Goal: Task Accomplishment & Management: Complete application form

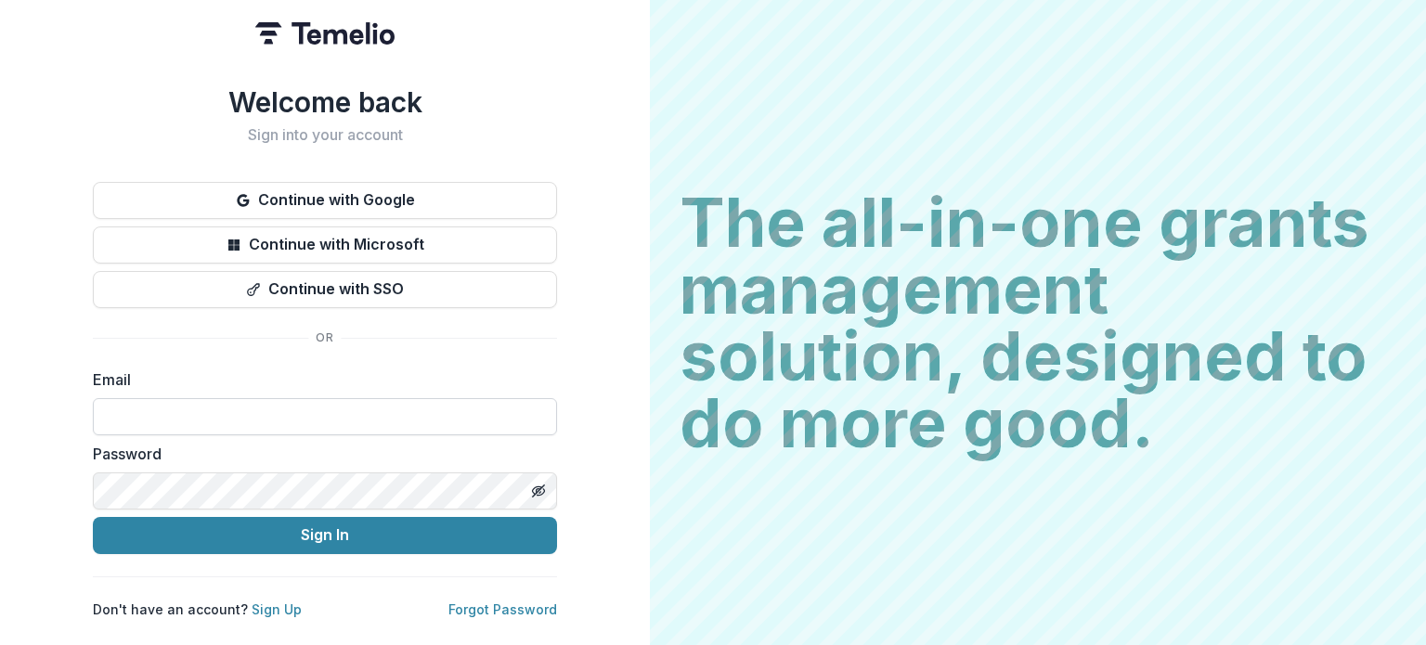
click at [328, 409] on input at bounding box center [325, 416] width 464 height 37
type input "**********"
click at [539, 484] on icon "Toggle password visibility" at bounding box center [538, 491] width 15 height 15
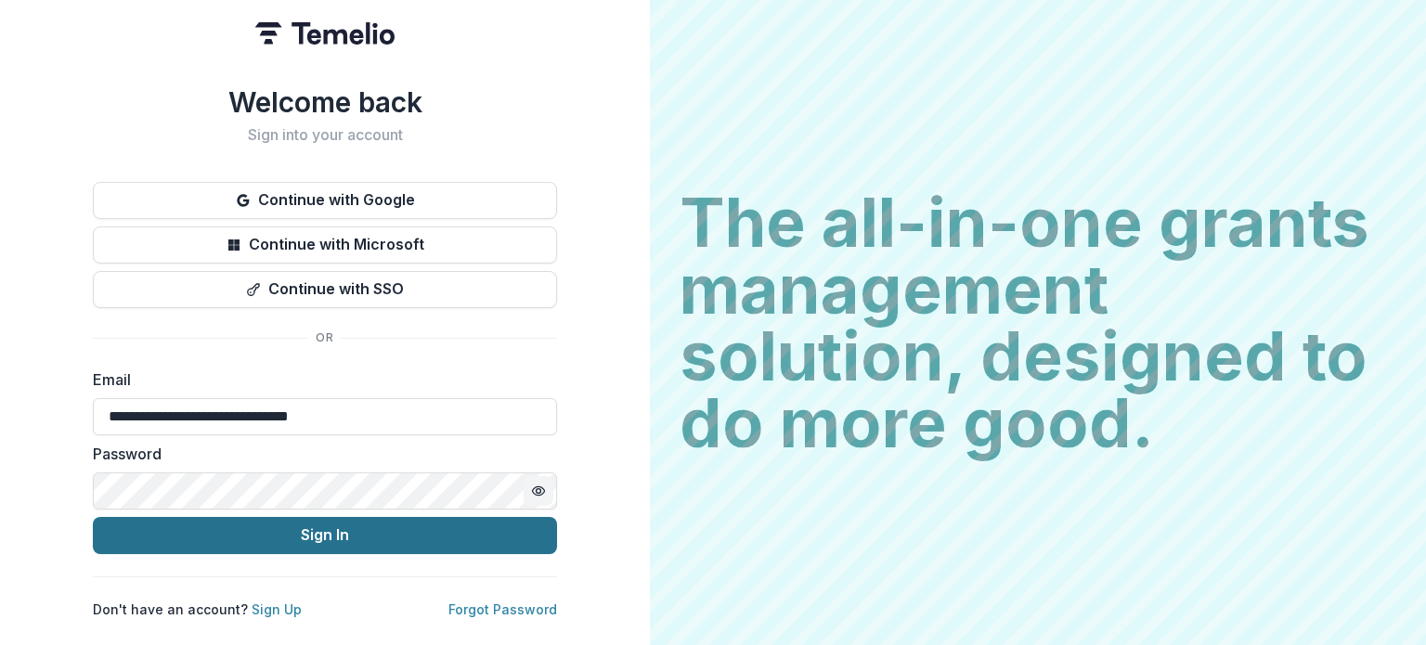
click at [335, 527] on button "Sign In" at bounding box center [325, 535] width 464 height 37
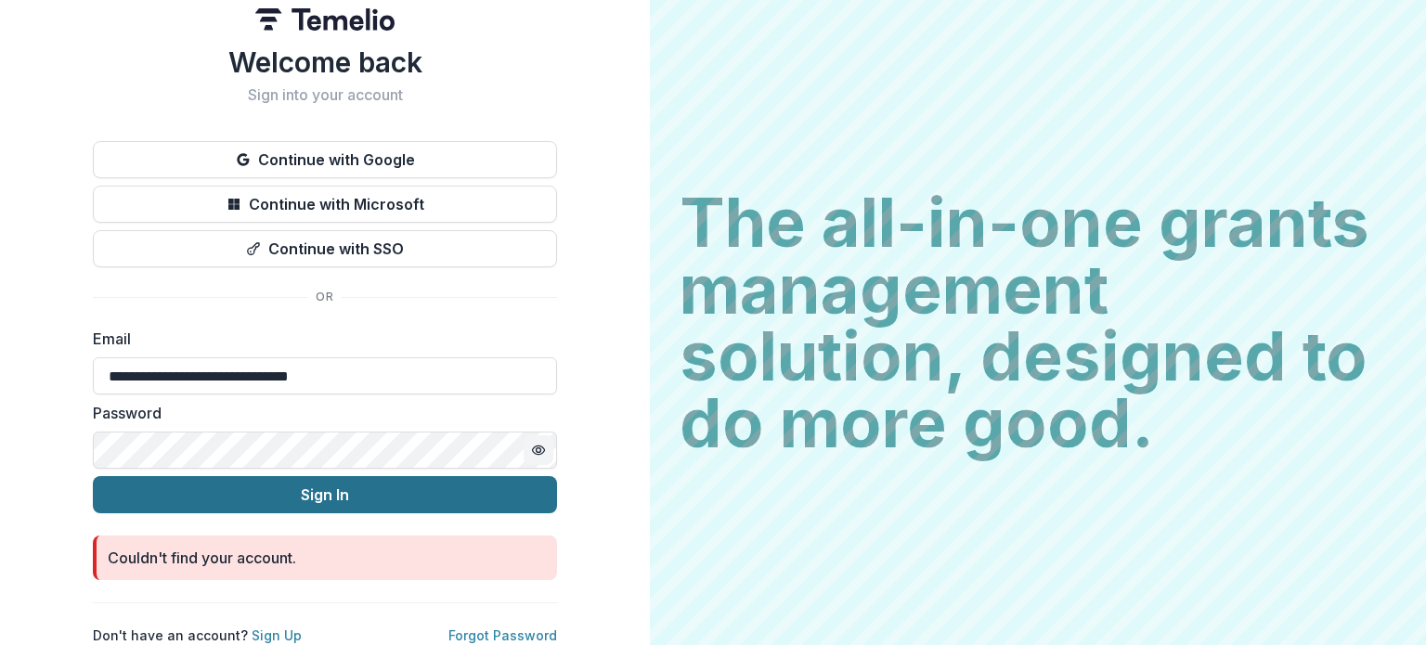
scroll to position [28, 0]
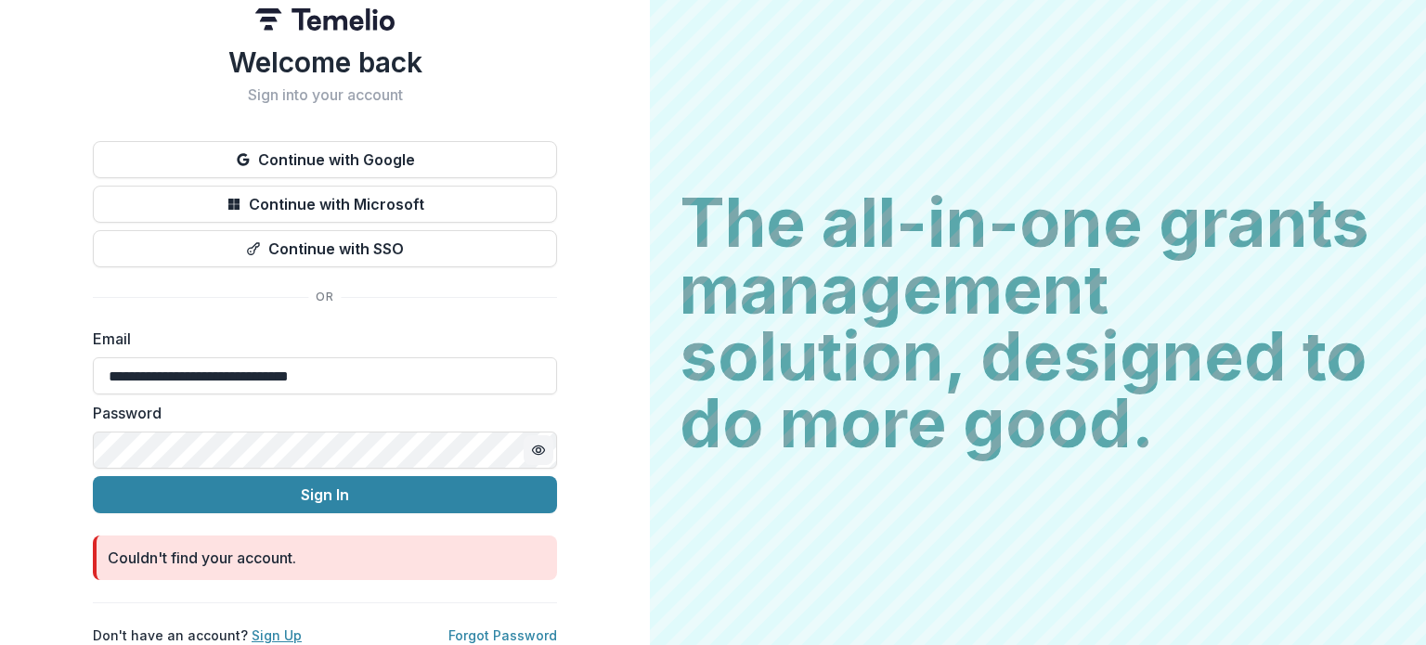
click at [257, 628] on link "Sign Up" at bounding box center [277, 636] width 50 height 16
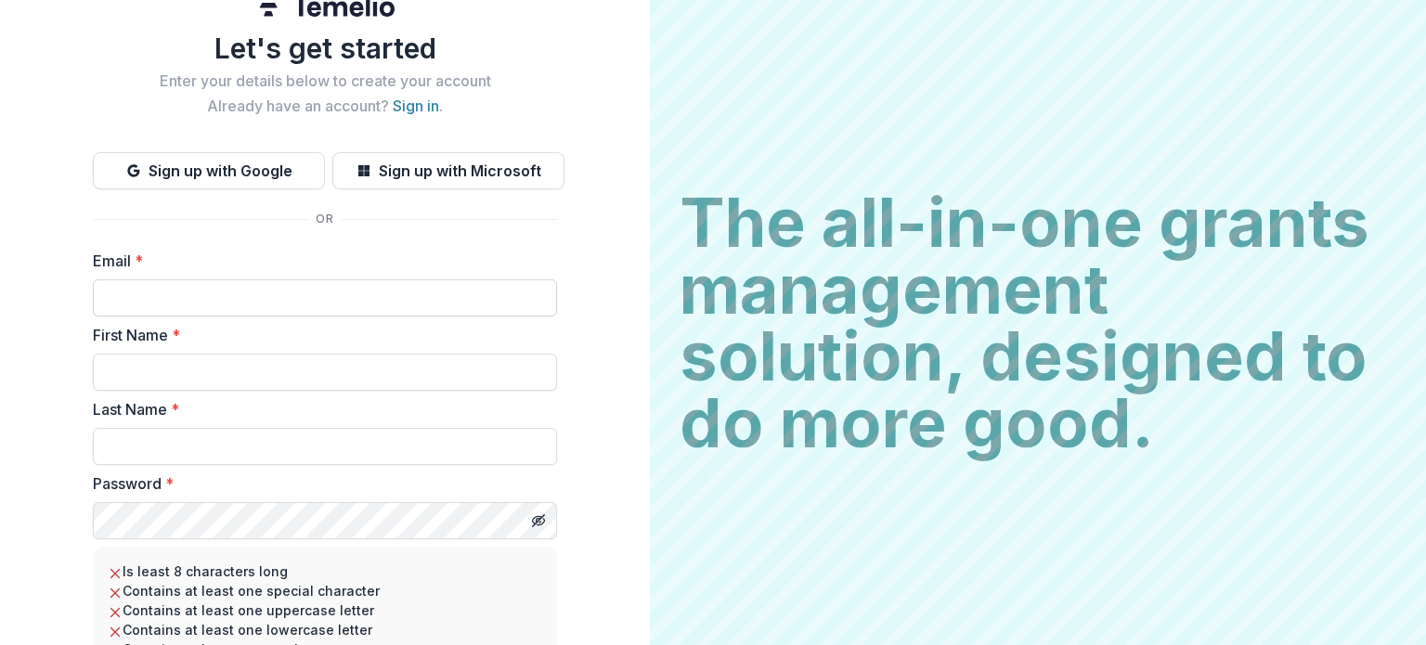
click at [201, 292] on input "Email *" at bounding box center [325, 297] width 464 height 37
type input "**********"
click at [235, 369] on input "First Name *" at bounding box center [325, 372] width 464 height 37
type input "******"
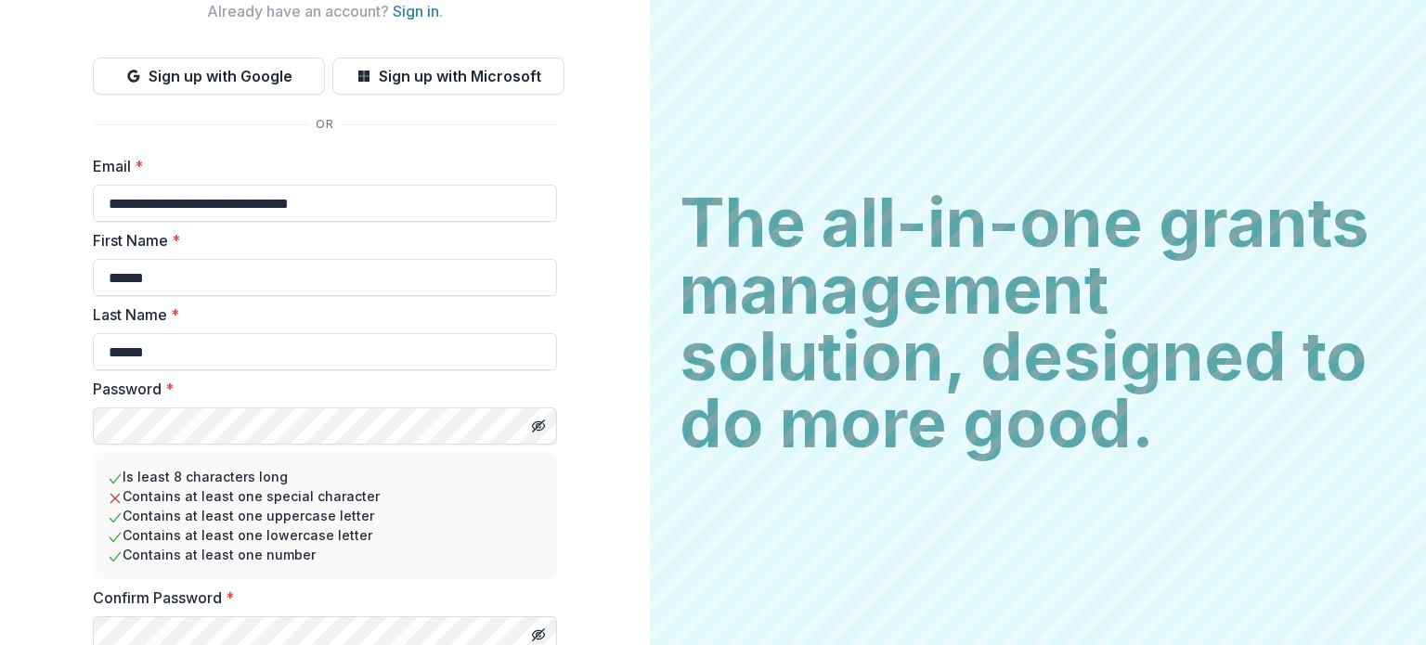
scroll to position [197, 0]
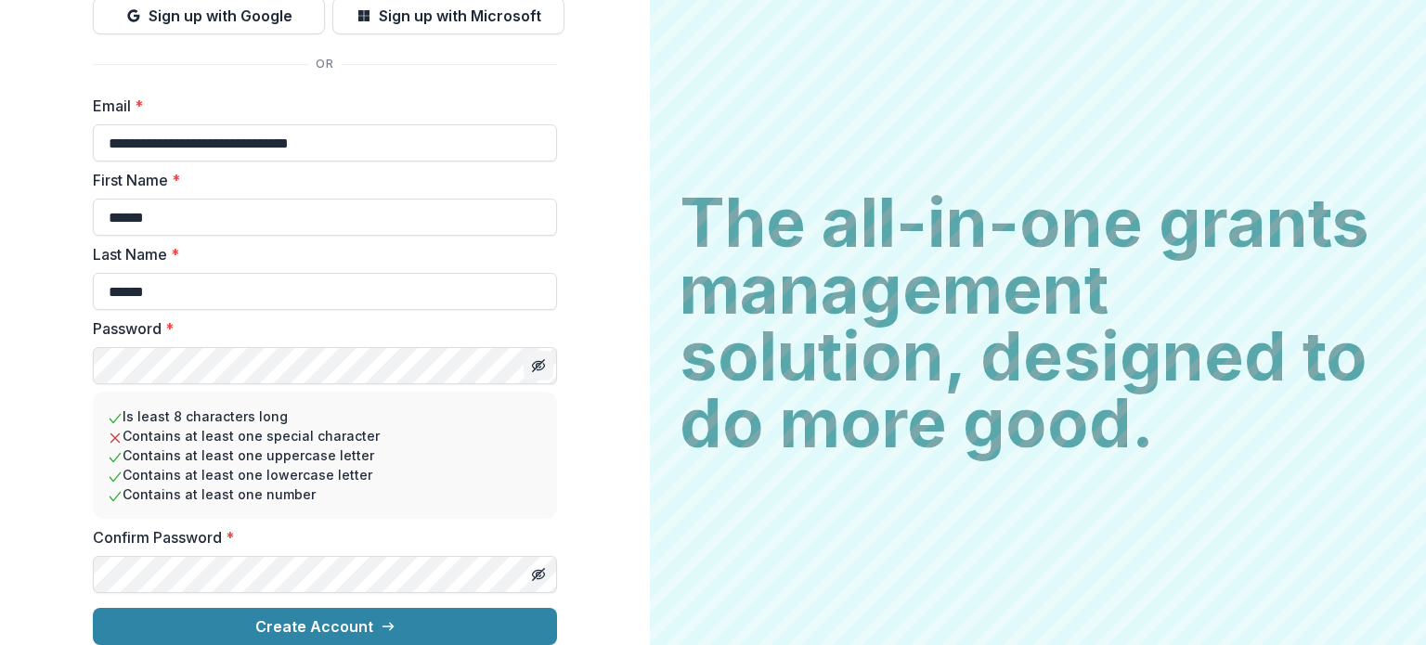
click at [545, 355] on button "Toggle password visibility" at bounding box center [539, 366] width 30 height 30
click at [45, 365] on div "**********" at bounding box center [325, 231] width 650 height 828
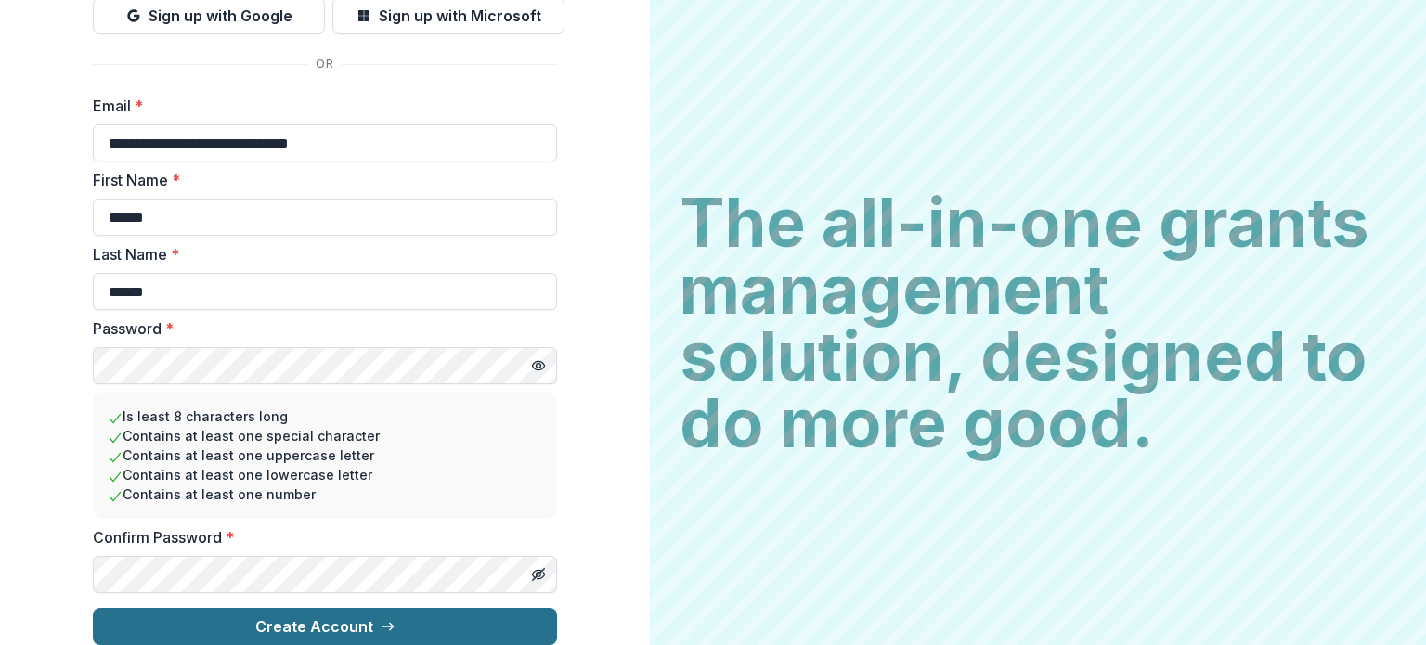
click at [317, 612] on button "Create Account" at bounding box center [325, 626] width 464 height 37
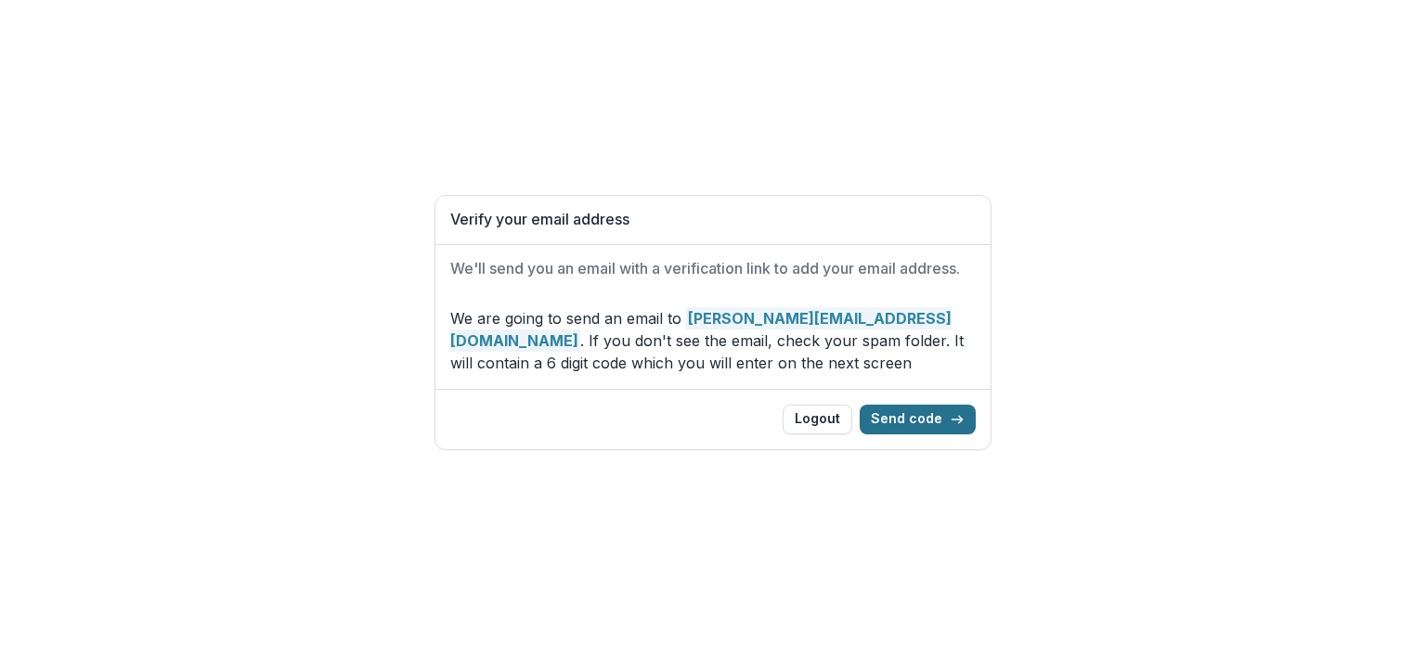
click at [908, 419] on button "Send code" at bounding box center [918, 420] width 116 height 30
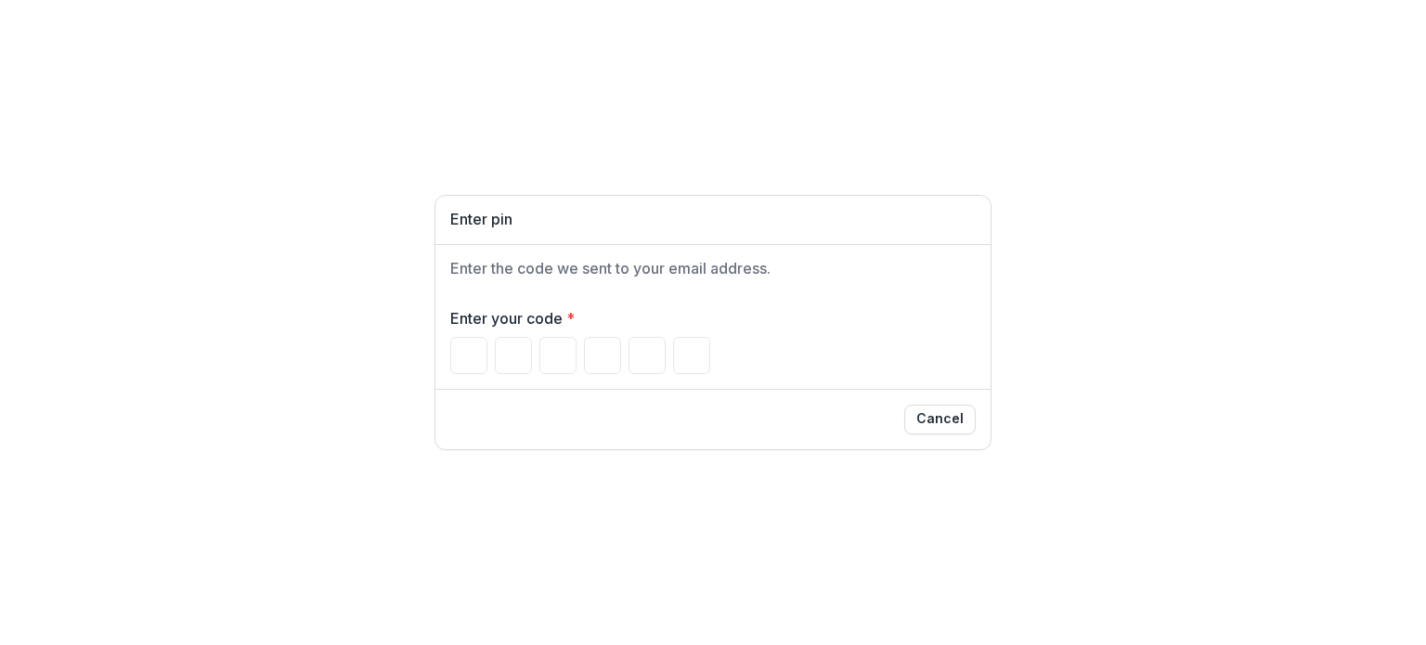
paste input "Please enter your pin code"
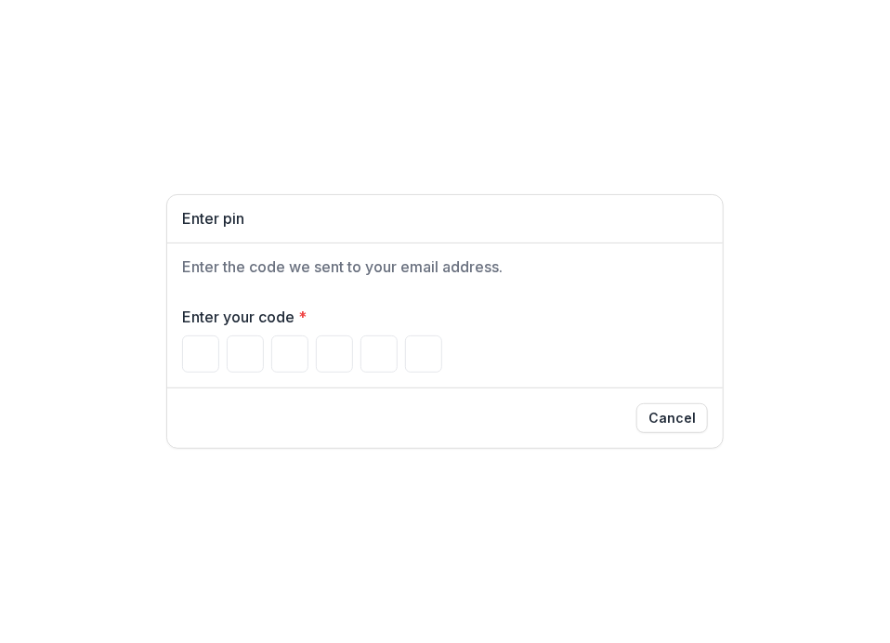
type input "*"
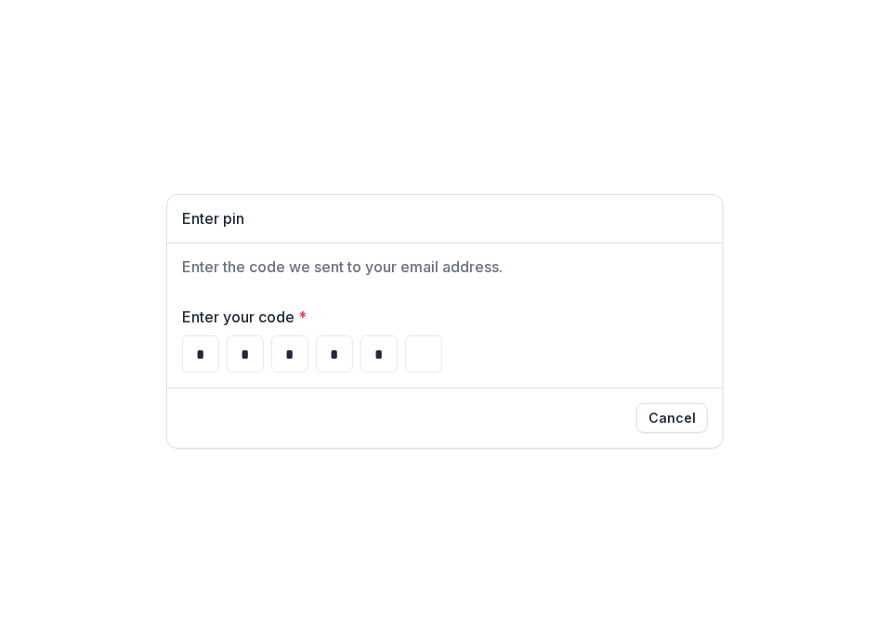
type input "*"
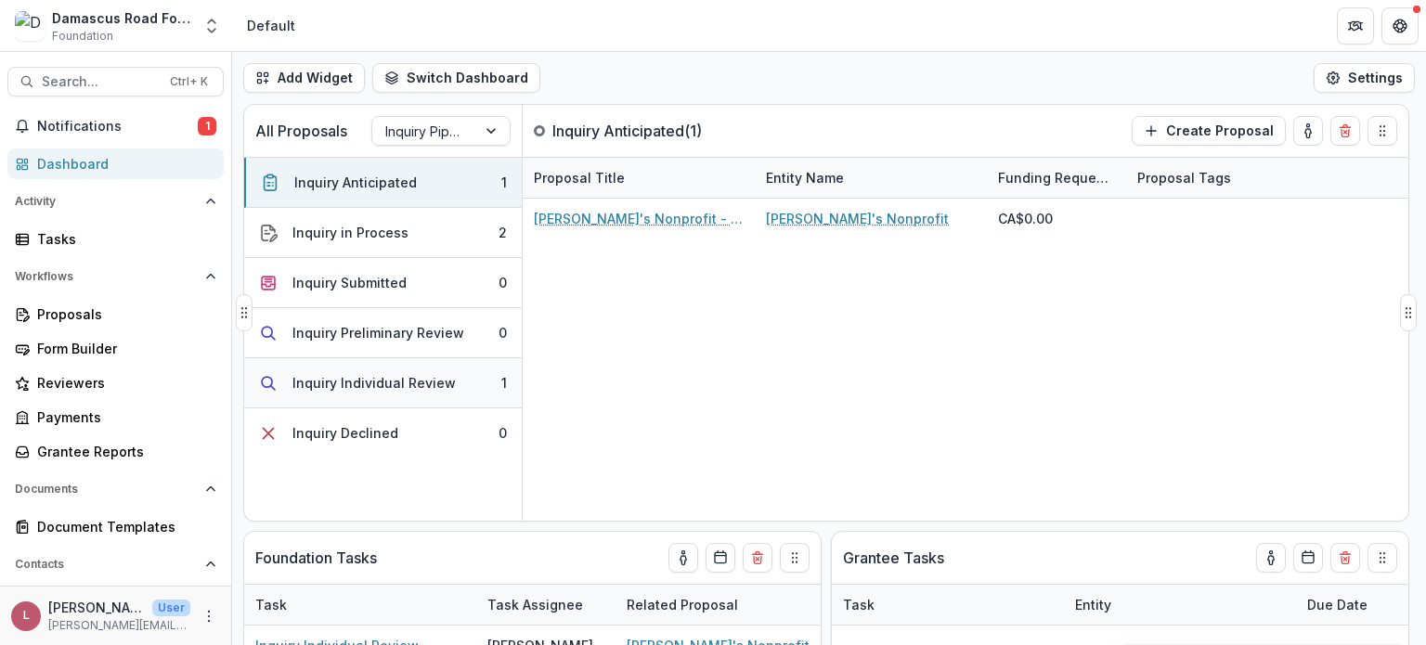
click at [389, 382] on div "Inquiry Individual Review" at bounding box center [373, 382] width 163 height 19
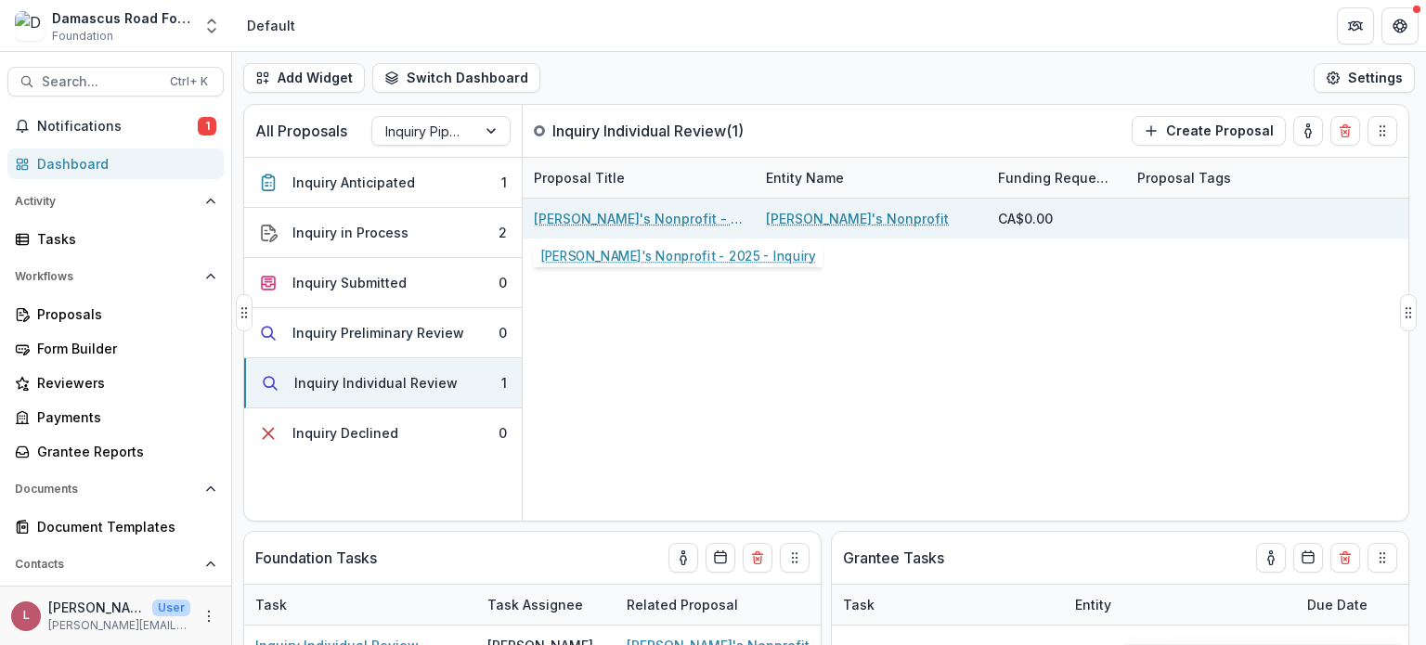
click at [676, 222] on link "[PERSON_NAME]'s Nonprofit - 2025 - Inquiry" at bounding box center [639, 218] width 210 height 19
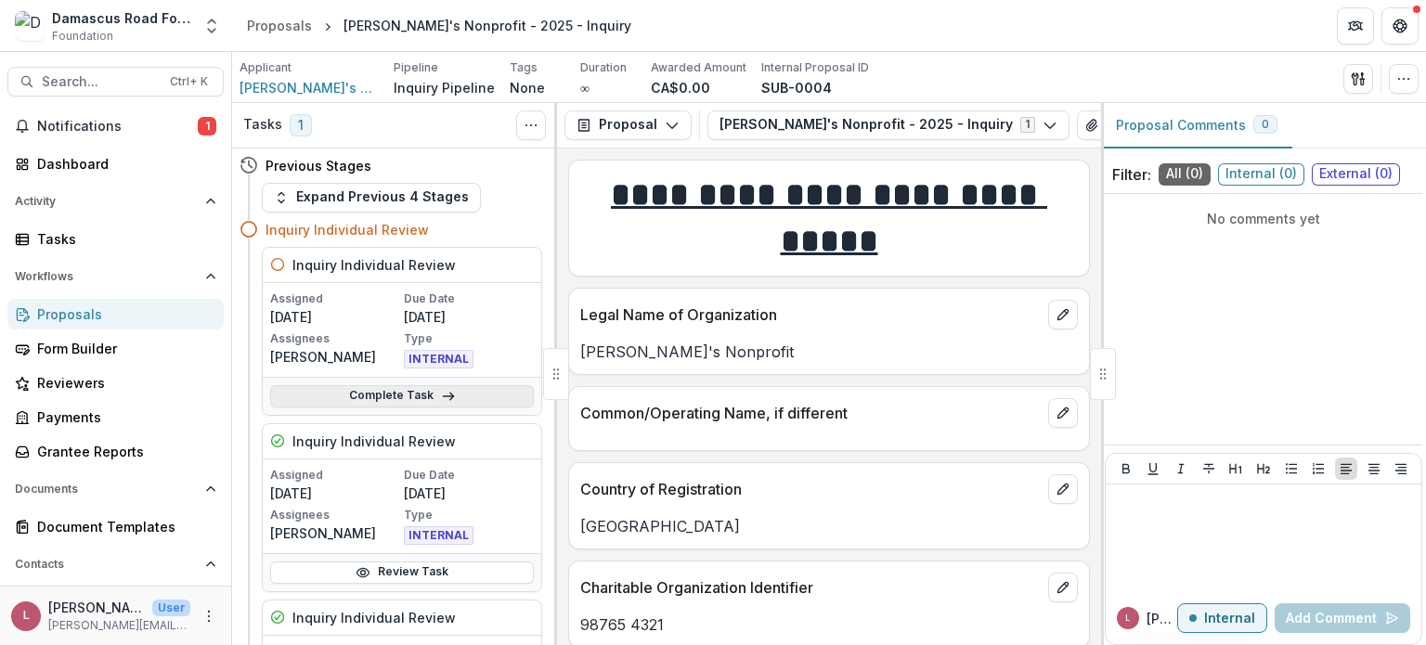
click at [485, 398] on link "Complete Task" at bounding box center [402, 396] width 264 height 22
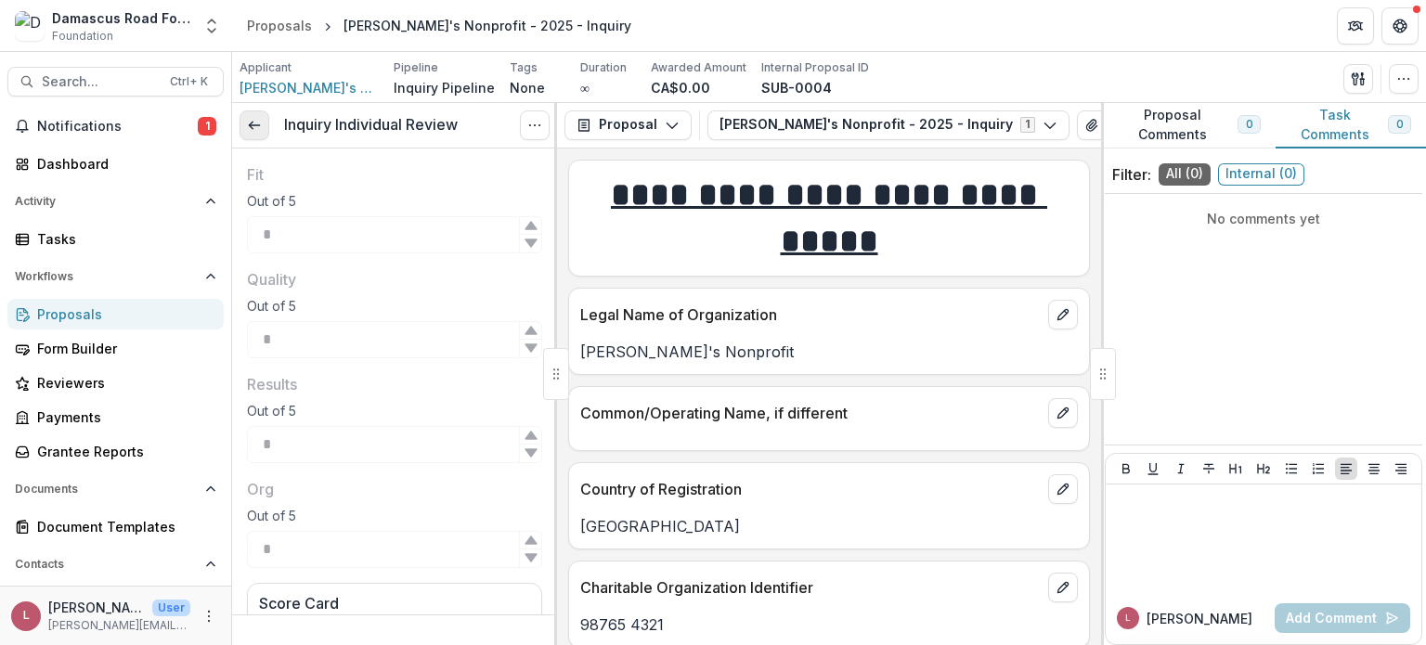
click at [260, 125] on icon at bounding box center [254, 125] width 15 height 15
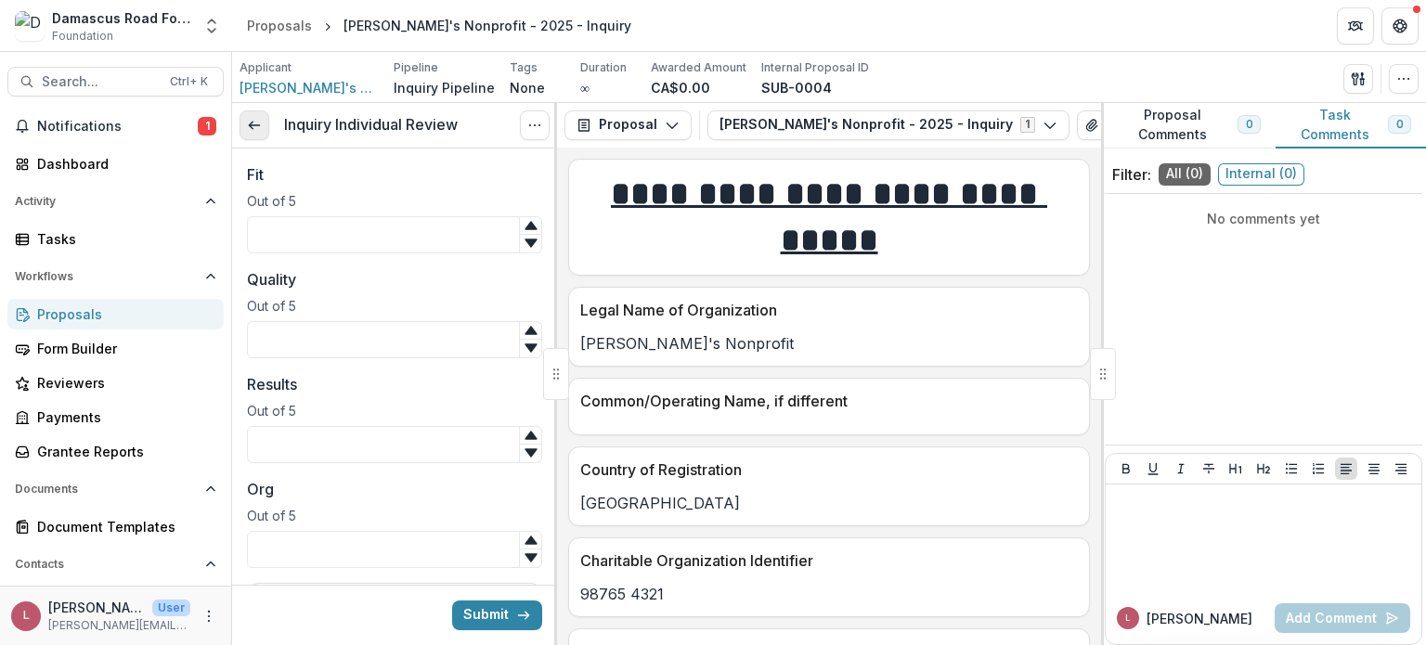
click at [253, 122] on icon at bounding box center [254, 125] width 15 height 15
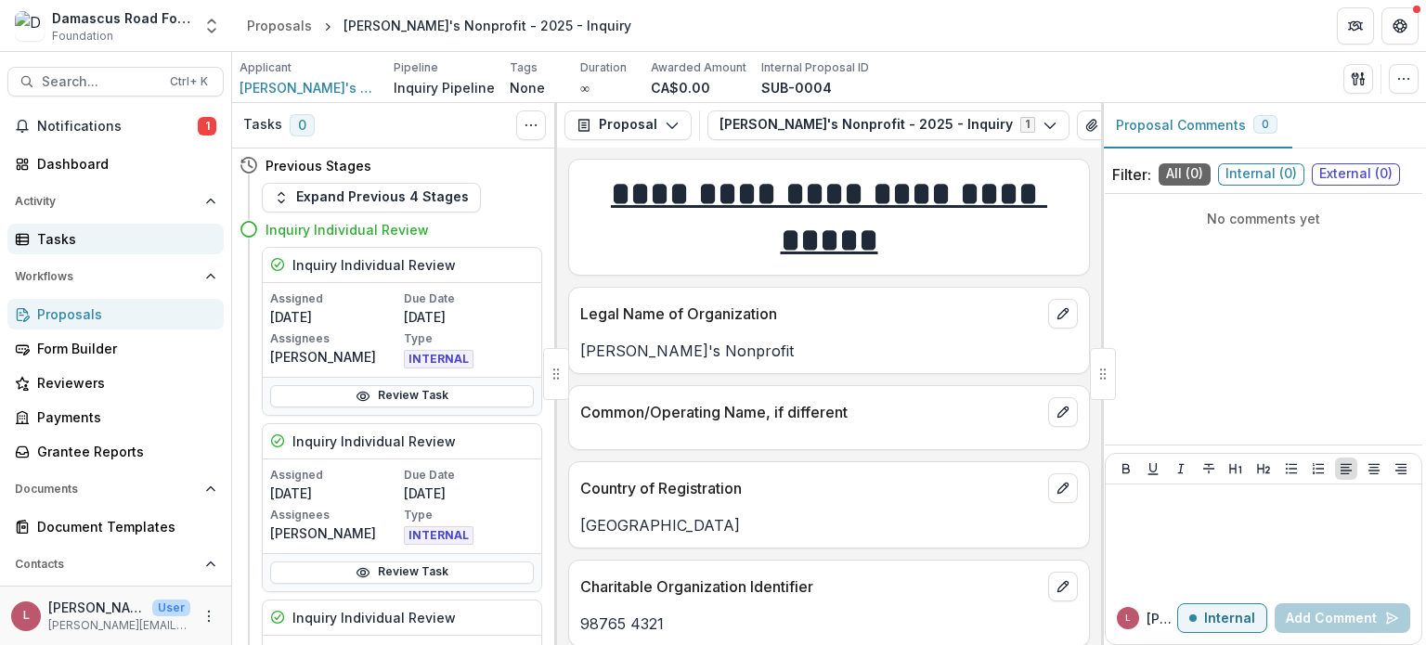
click at [58, 236] on div "Tasks" at bounding box center [123, 238] width 172 height 19
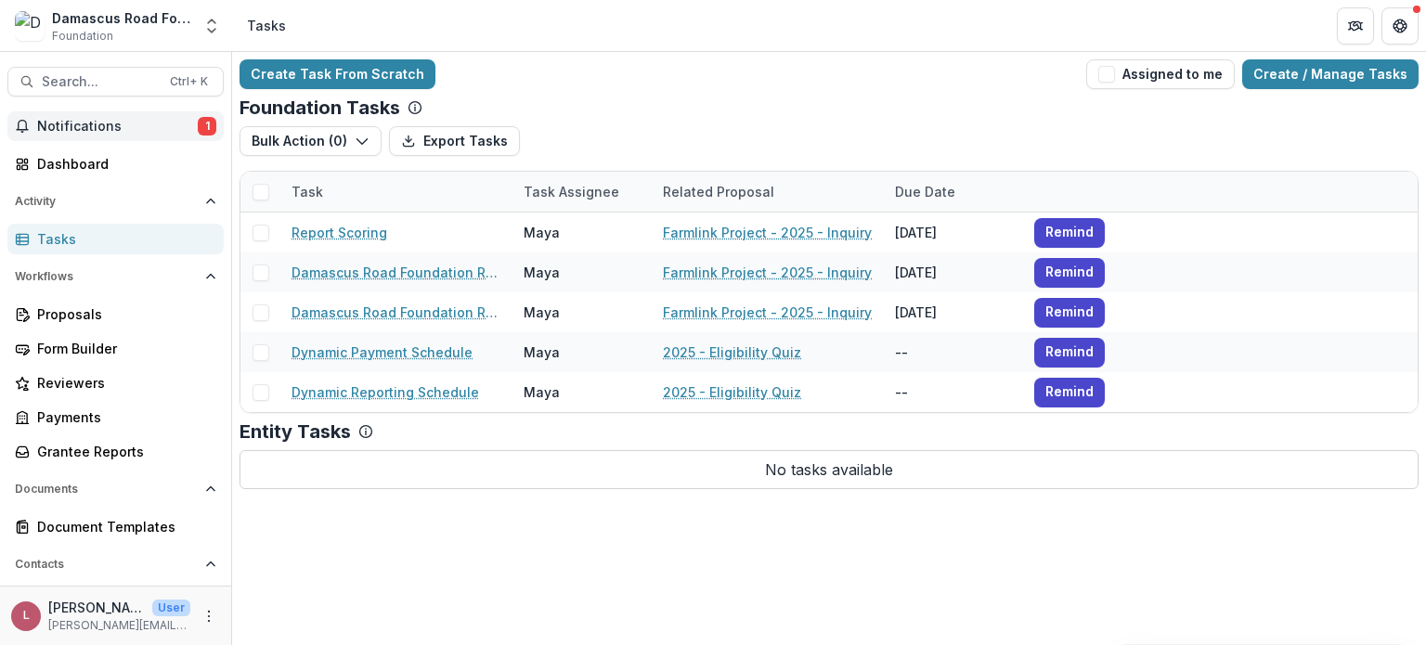
click at [110, 120] on span "Notifications" at bounding box center [117, 127] width 161 height 16
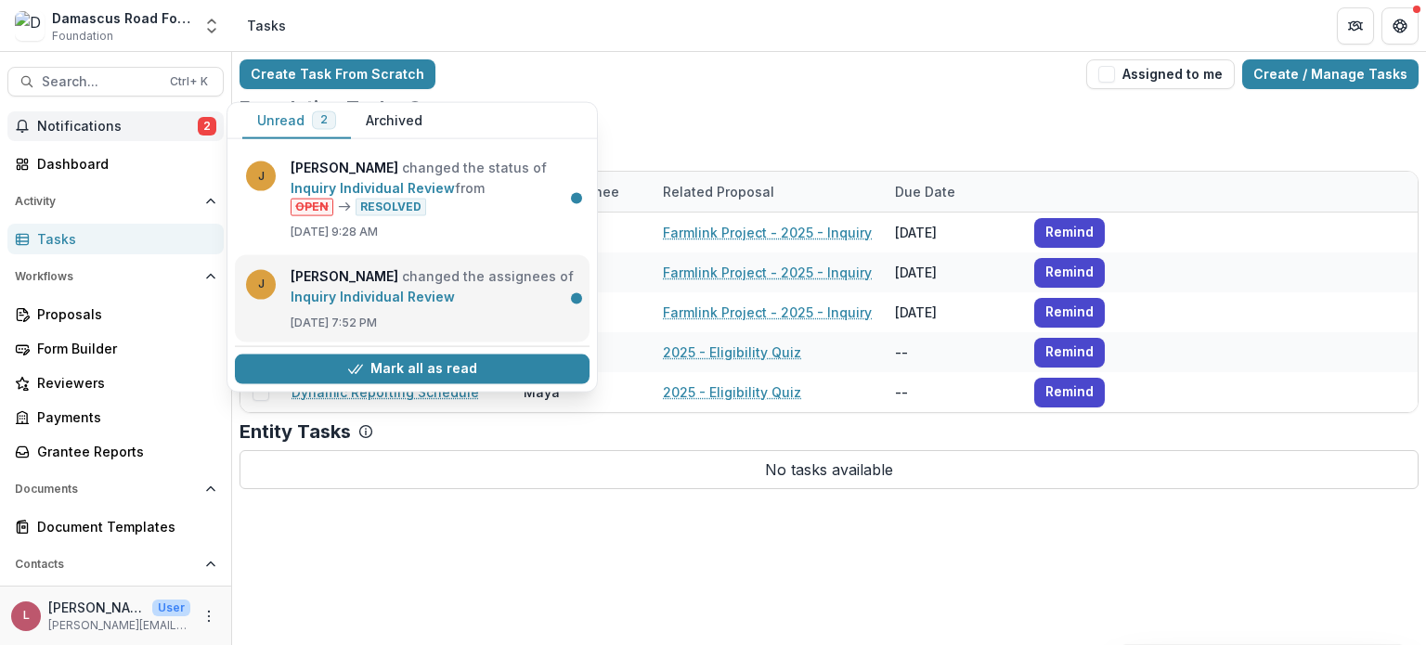
click at [455, 288] on link "Inquiry Individual Review" at bounding box center [373, 296] width 164 height 16
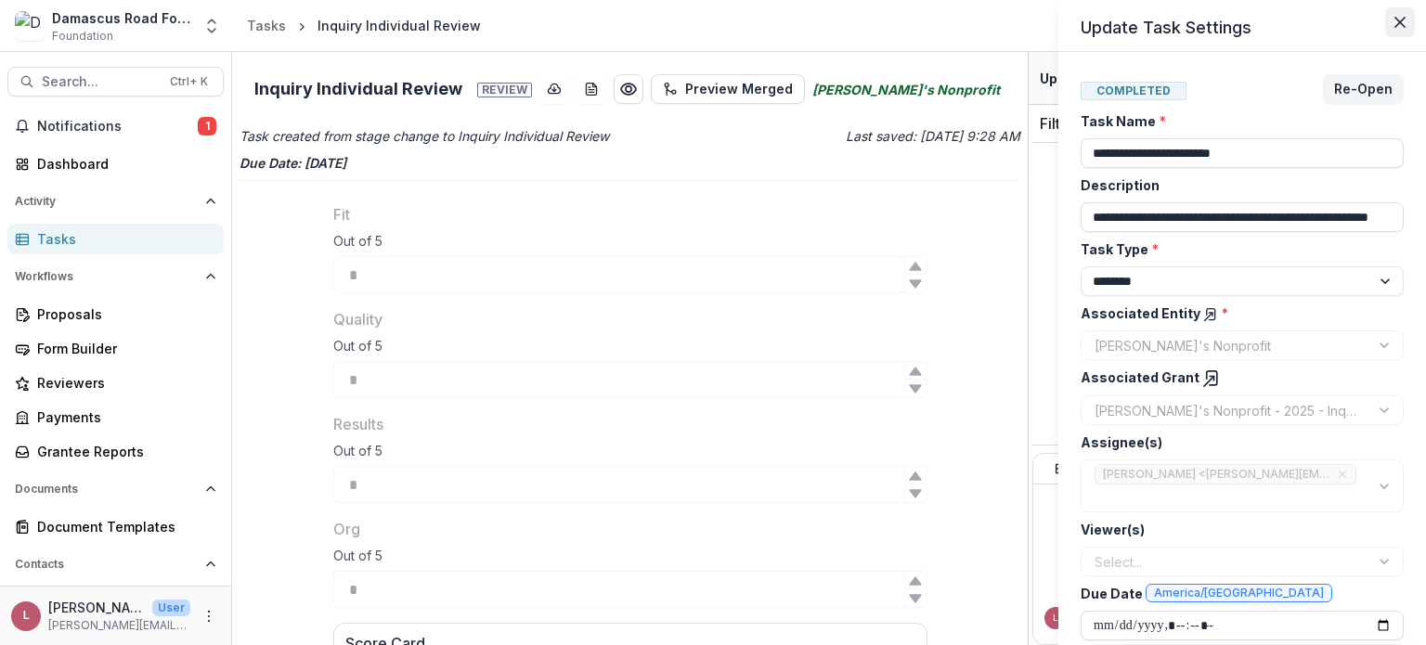
click at [1400, 18] on icon "Close" at bounding box center [1400, 22] width 11 height 11
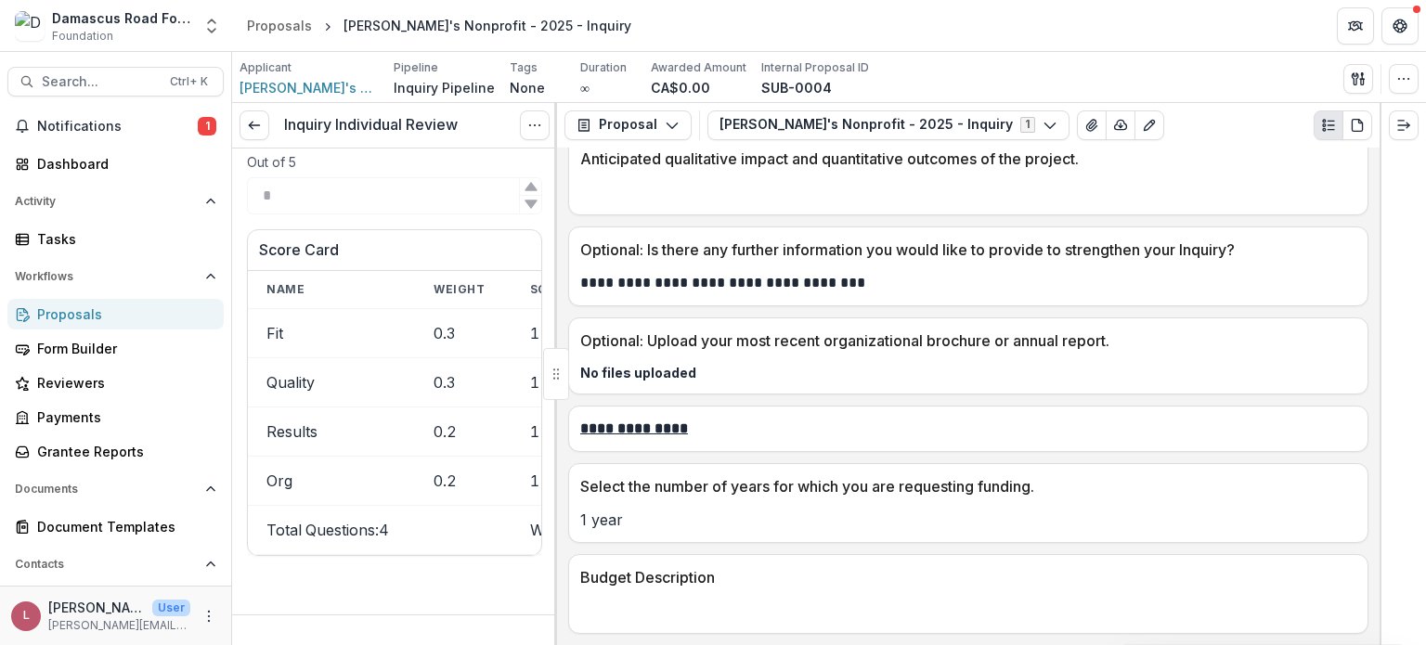
scroll to position [5946, 0]
click at [1359, 122] on icon "PDF view" at bounding box center [1361, 121] width 4 height 4
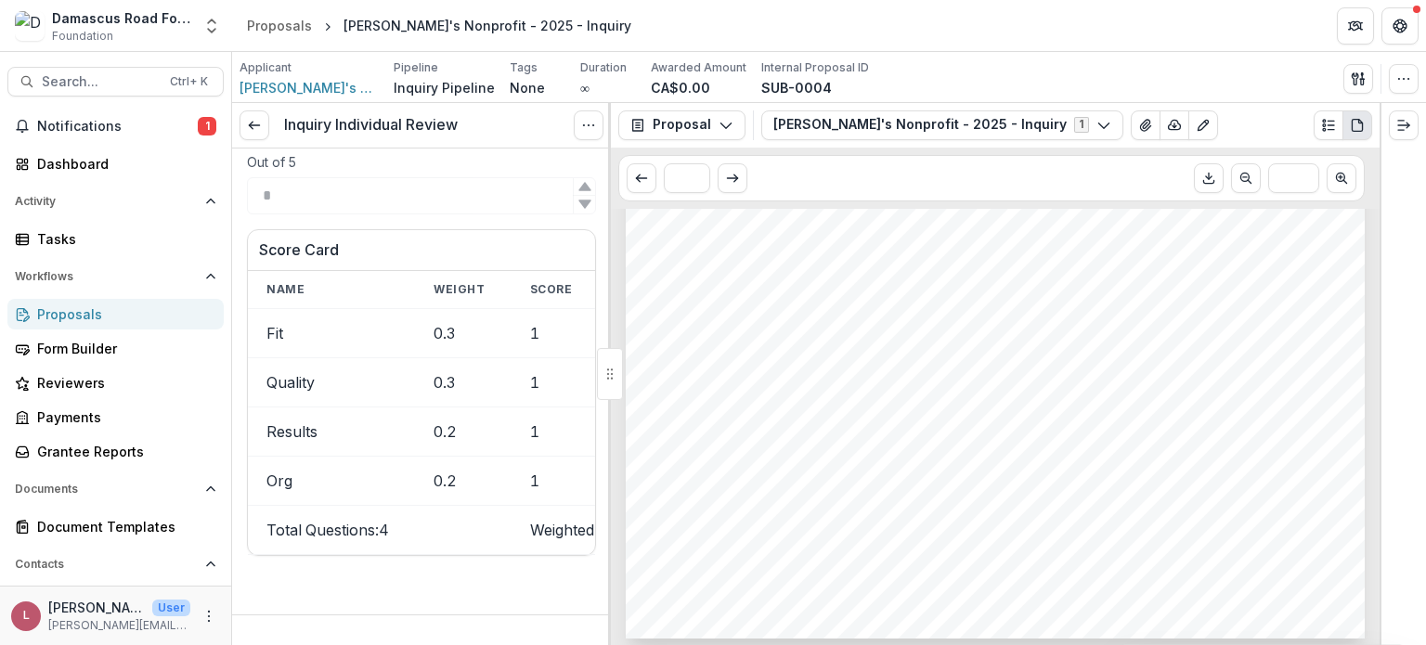
scroll to position [7919, 0]
drag, startPoint x: 1103, startPoint y: 362, endPoint x: 884, endPoint y: 378, distance: 219.7
click at [929, 367] on div "Page: 8 Jason's Nonprofit - 2025 - Inquiry Christian population, and explain wh…" at bounding box center [995, 209] width 739 height 1046
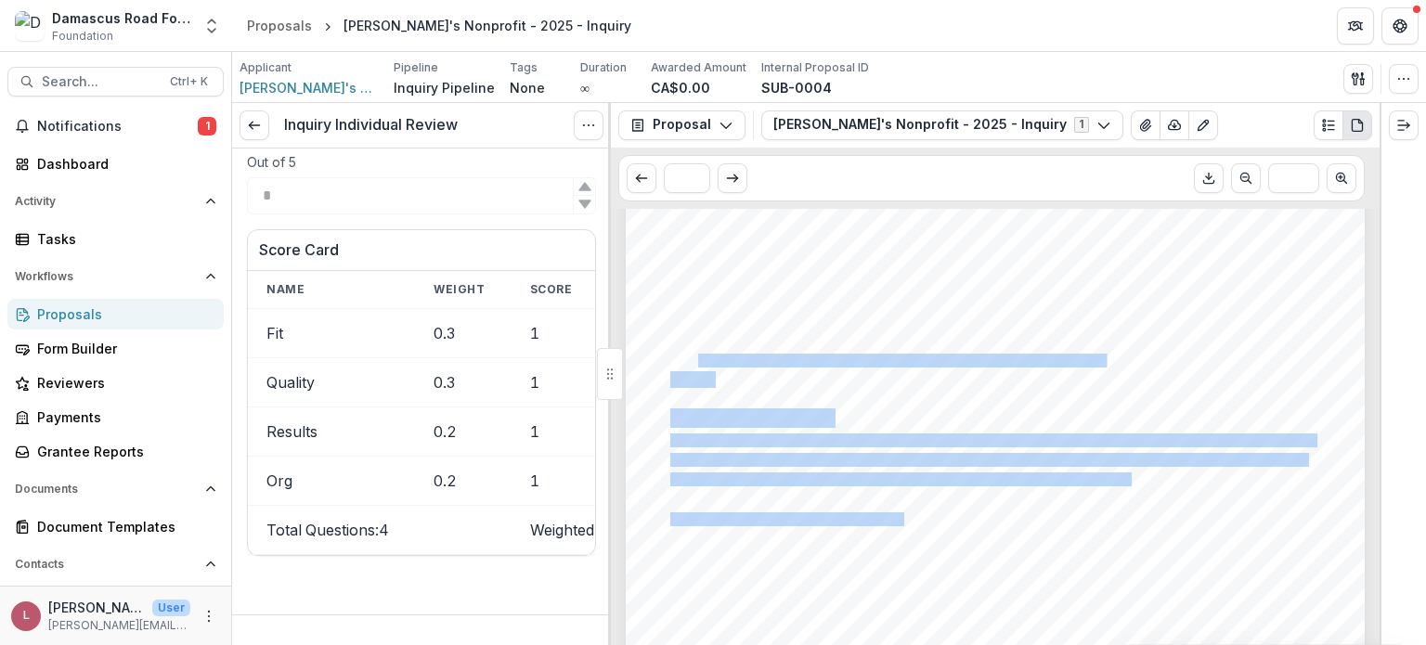
drag, startPoint x: 667, startPoint y: 362, endPoint x: 689, endPoint y: 363, distance: 22.3
click at [691, 363] on div "Page: 8 Jason's Nonprofit - 2025 - Inquiry Christian population, and explain wh…" at bounding box center [995, 209] width 739 height 1046
click at [781, 381] on div "Page: 8 Jason's Nonprofit - 2025 - Inquiry Christian population, and explain wh…" at bounding box center [995, 209] width 739 height 1046
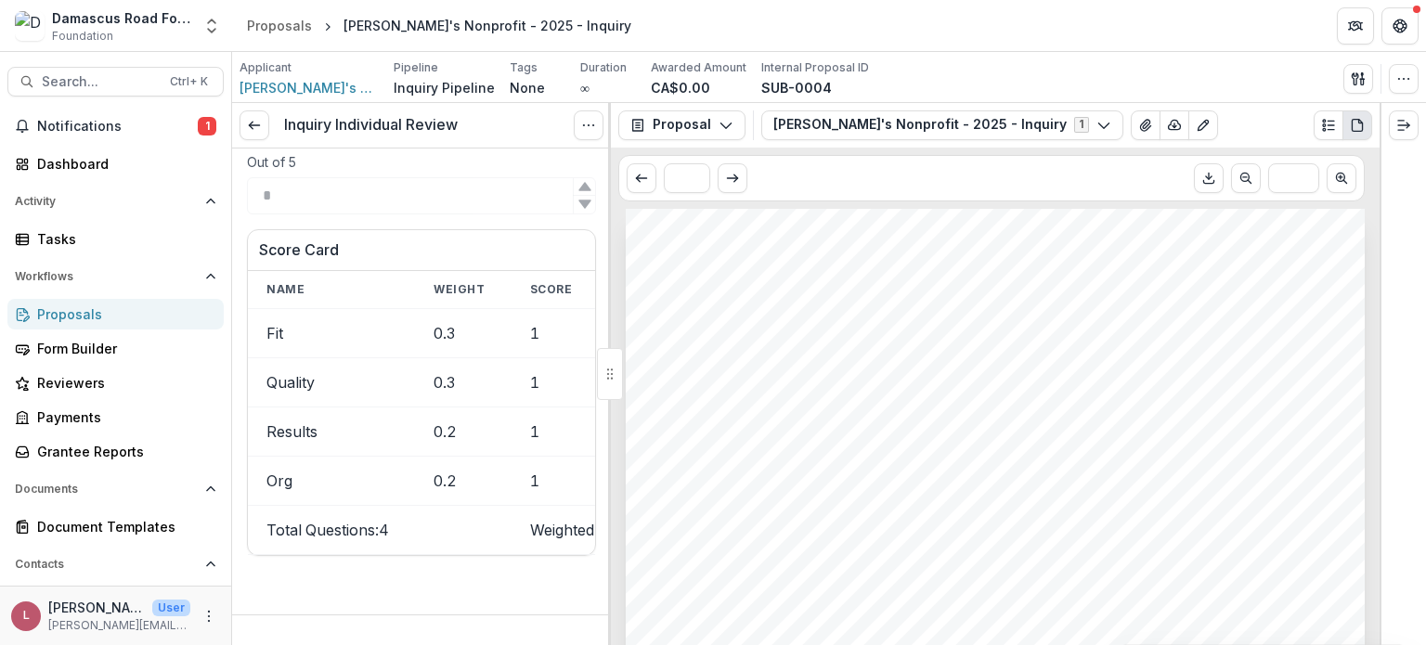
scroll to position [0, 0]
click at [77, 123] on span "Notifications" at bounding box center [117, 127] width 161 height 16
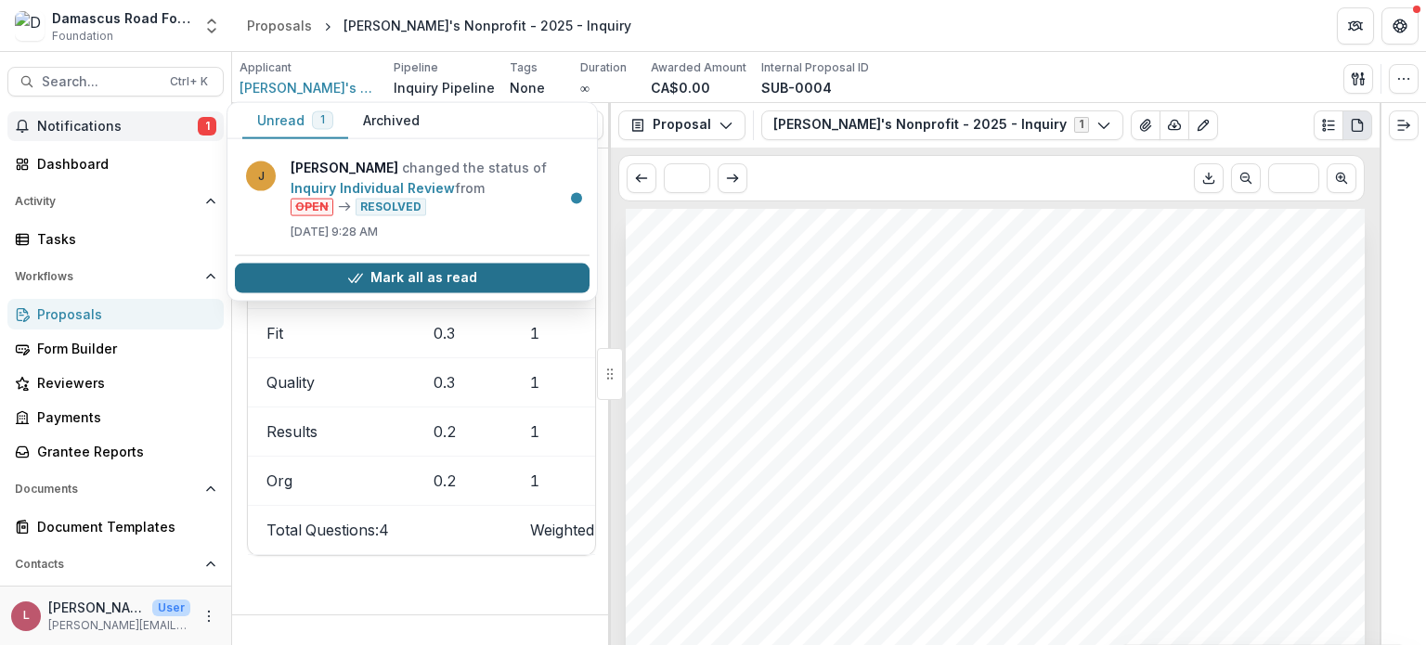
click at [444, 269] on button "Mark all as read" at bounding box center [412, 278] width 355 height 30
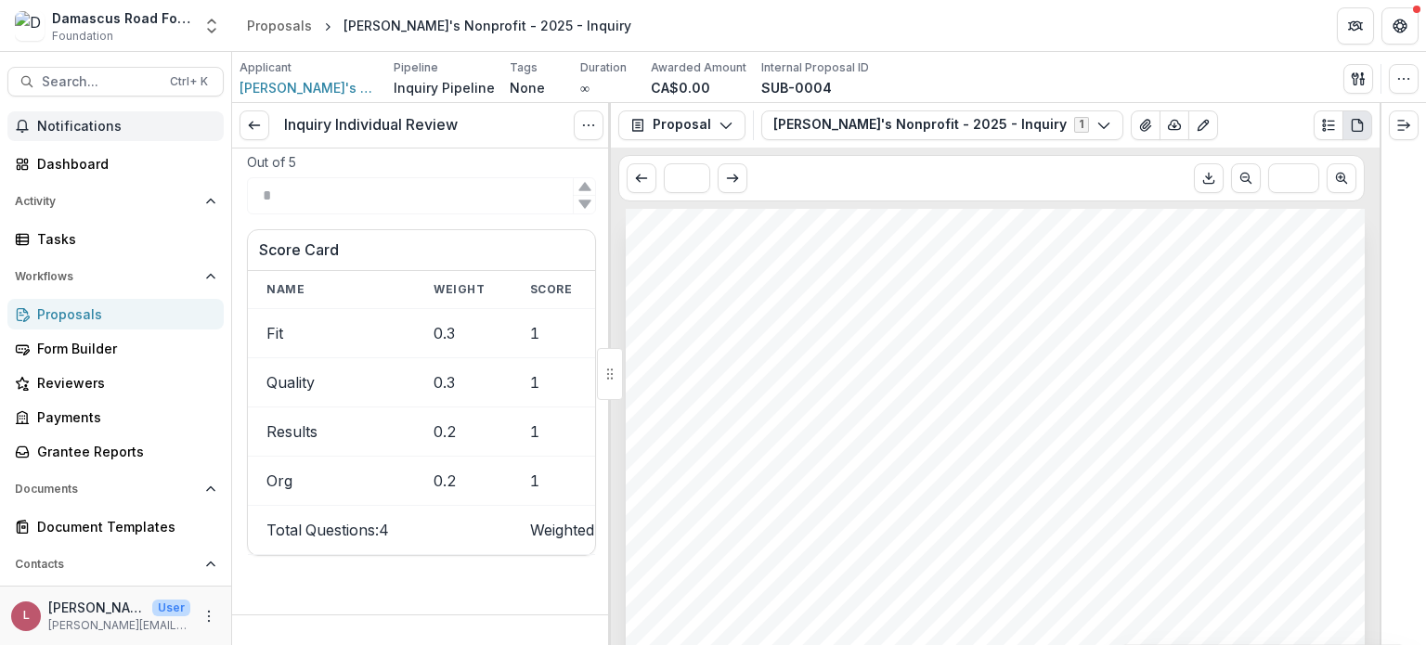
click at [662, 24] on header "Proposals Jason's Nonprofit - 2025 - Inquiry" at bounding box center [829, 25] width 1194 height 51
click at [85, 160] on div "Dashboard" at bounding box center [123, 163] width 172 height 19
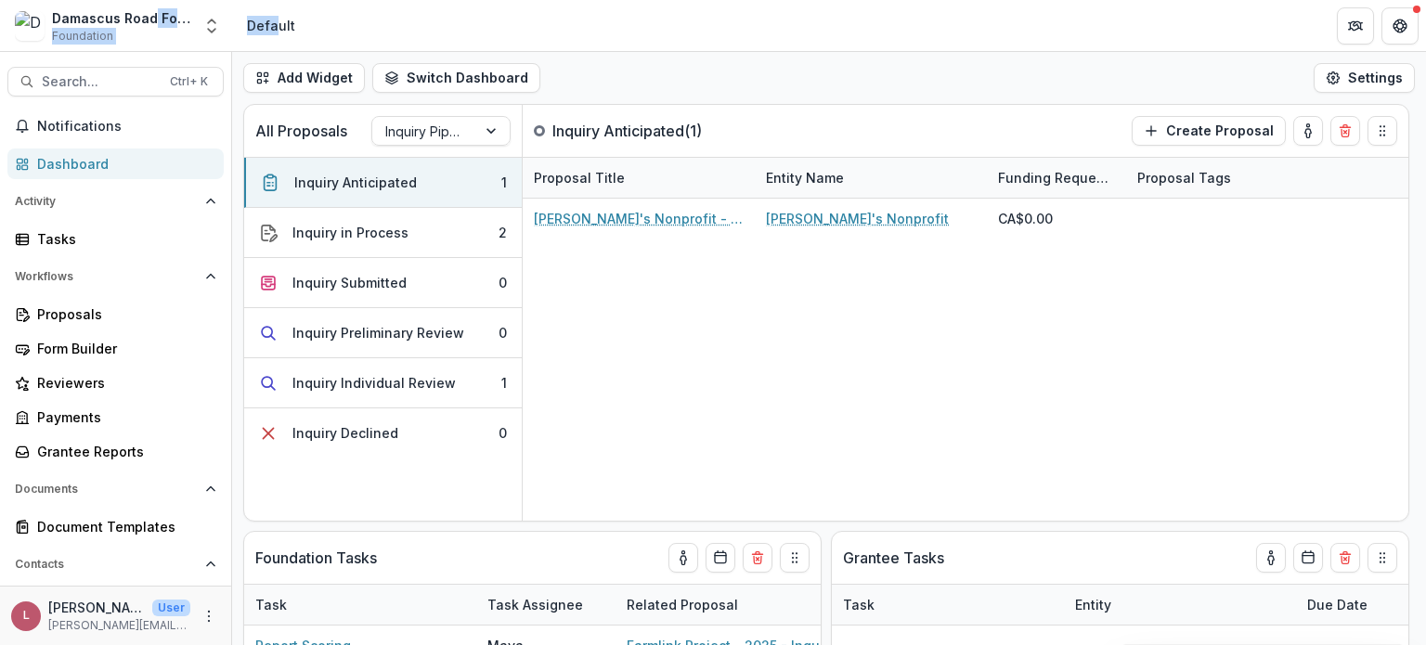
drag, startPoint x: 152, startPoint y: 18, endPoint x: 272, endPoint y: 28, distance: 120.2
click at [272, 28] on div "Damascus Road Foundation Workflow Sandbox Foundation Aggregate Analysis Foundat…" at bounding box center [713, 26] width 1426 height 52
click at [156, 32] on div "Damascus Road Foundation Workflow Sandbox Foundation" at bounding box center [121, 26] width 139 height 36
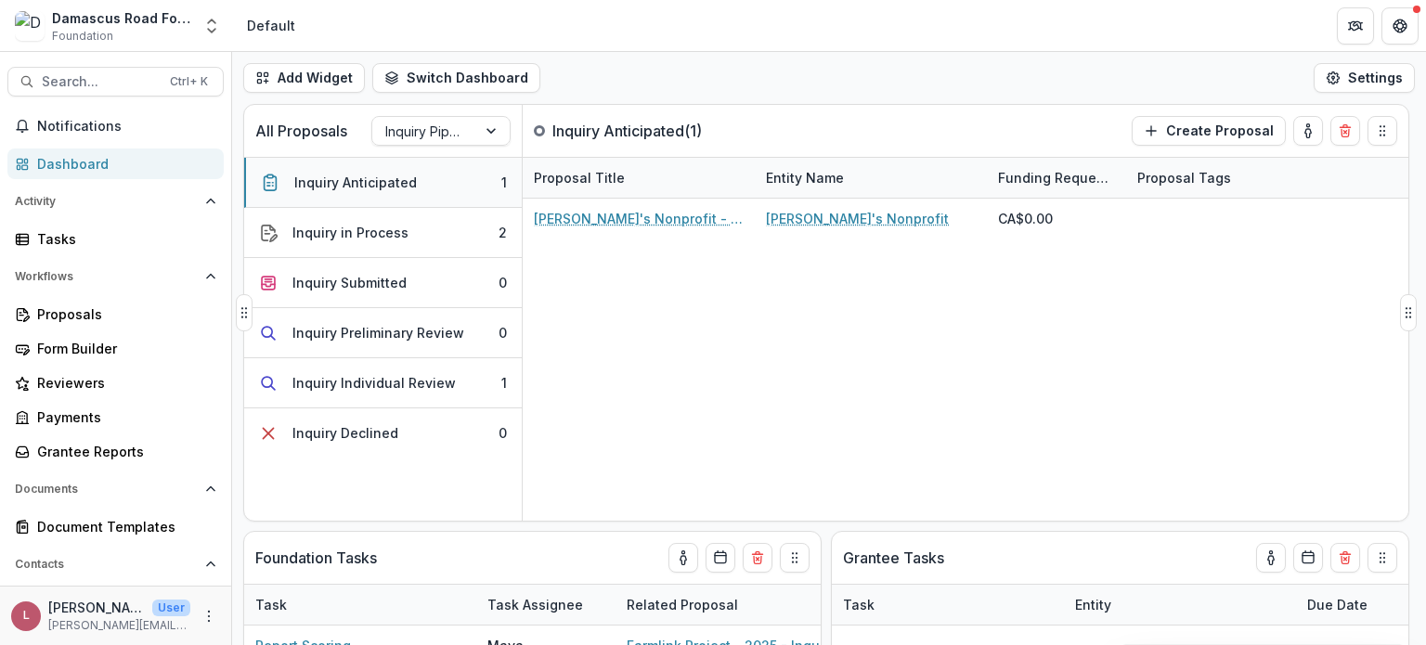
click at [359, 174] on div "Inquiry Anticipated" at bounding box center [355, 182] width 123 height 19
click at [380, 231] on div "Inquiry in Process" at bounding box center [350, 232] width 116 height 19
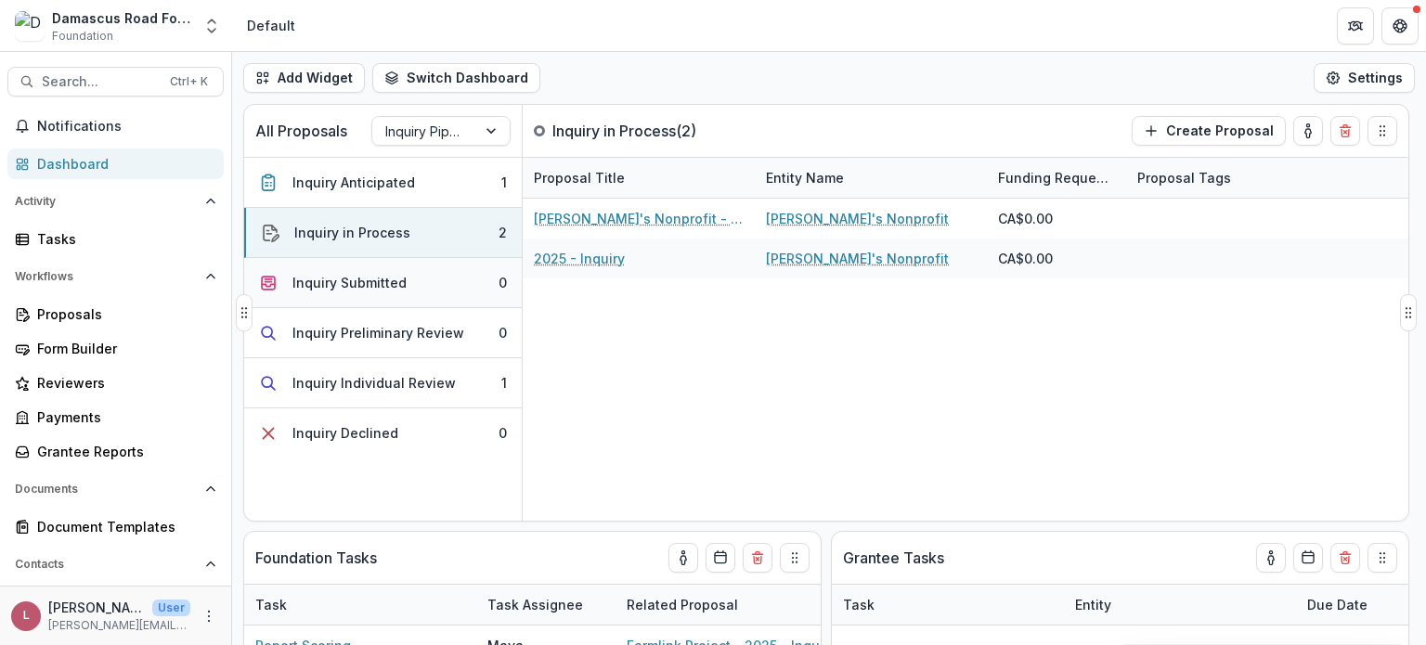
click at [387, 283] on div "Inquiry Submitted" at bounding box center [349, 282] width 114 height 19
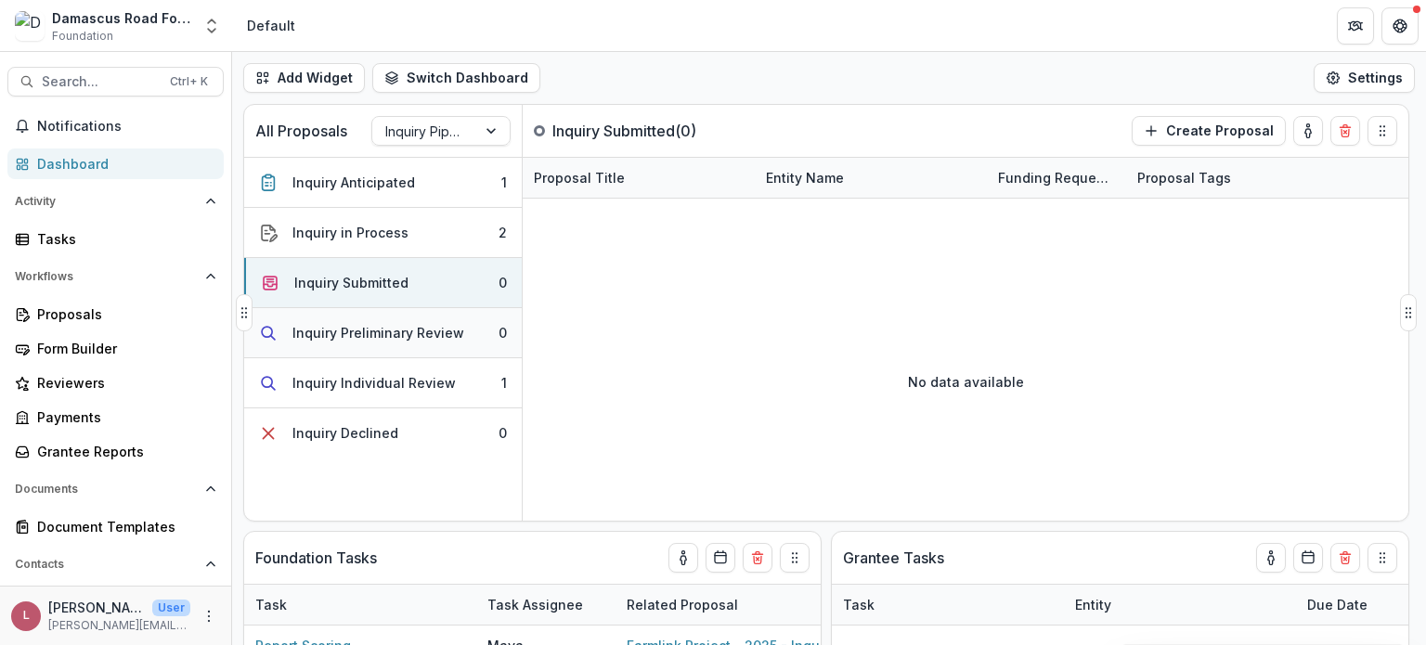
click at [389, 333] on div "Inquiry Preliminary Review" at bounding box center [378, 332] width 172 height 19
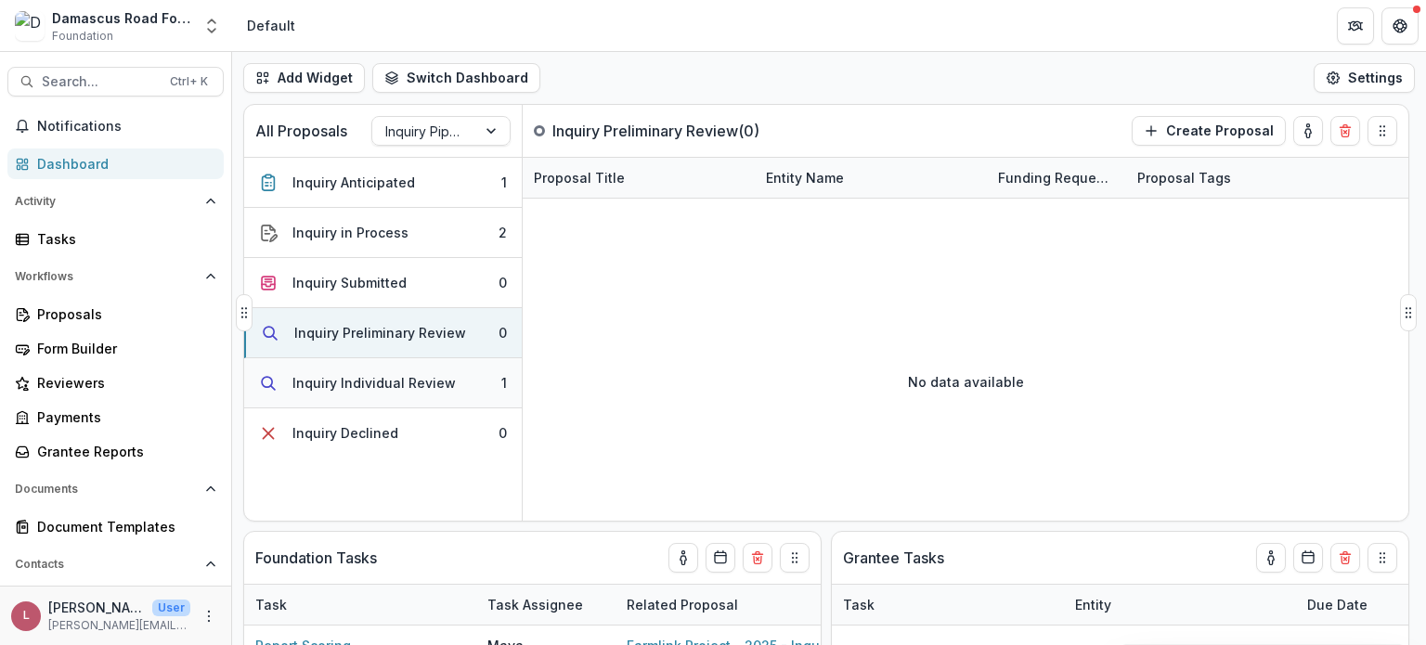
click at [392, 382] on div "Inquiry Individual Review" at bounding box center [373, 382] width 163 height 19
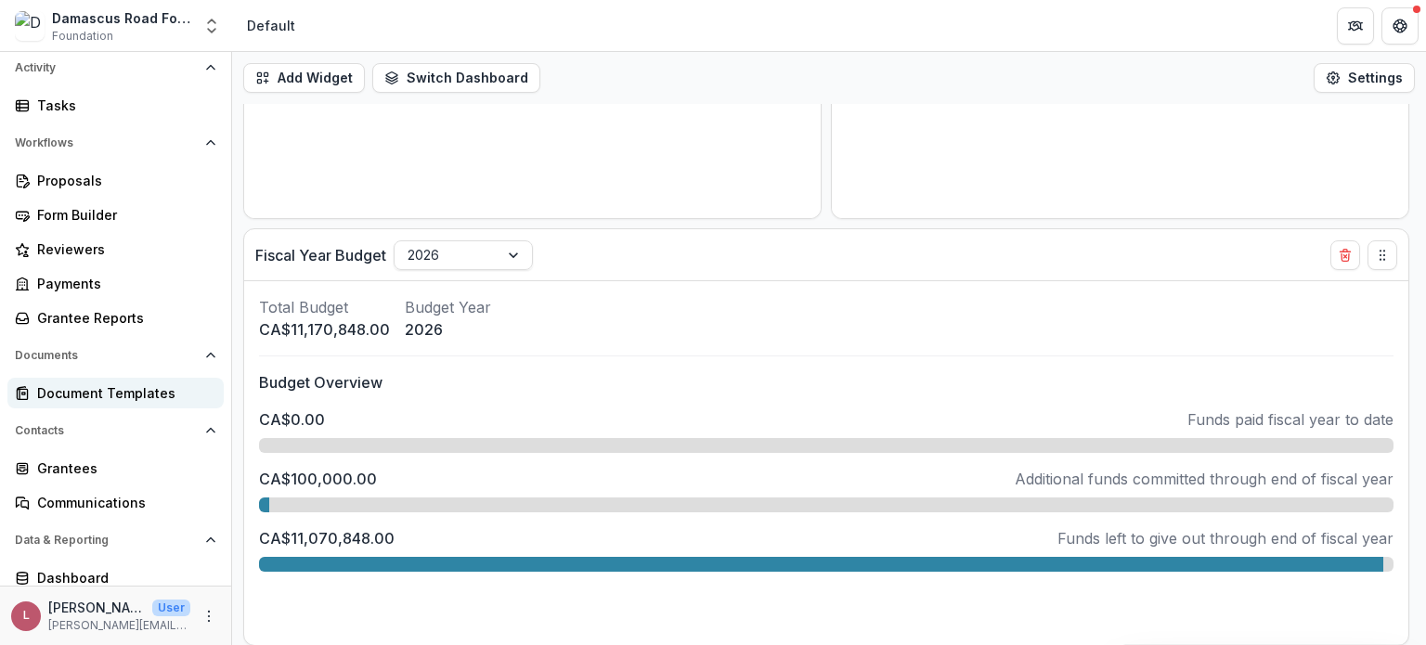
scroll to position [209, 0]
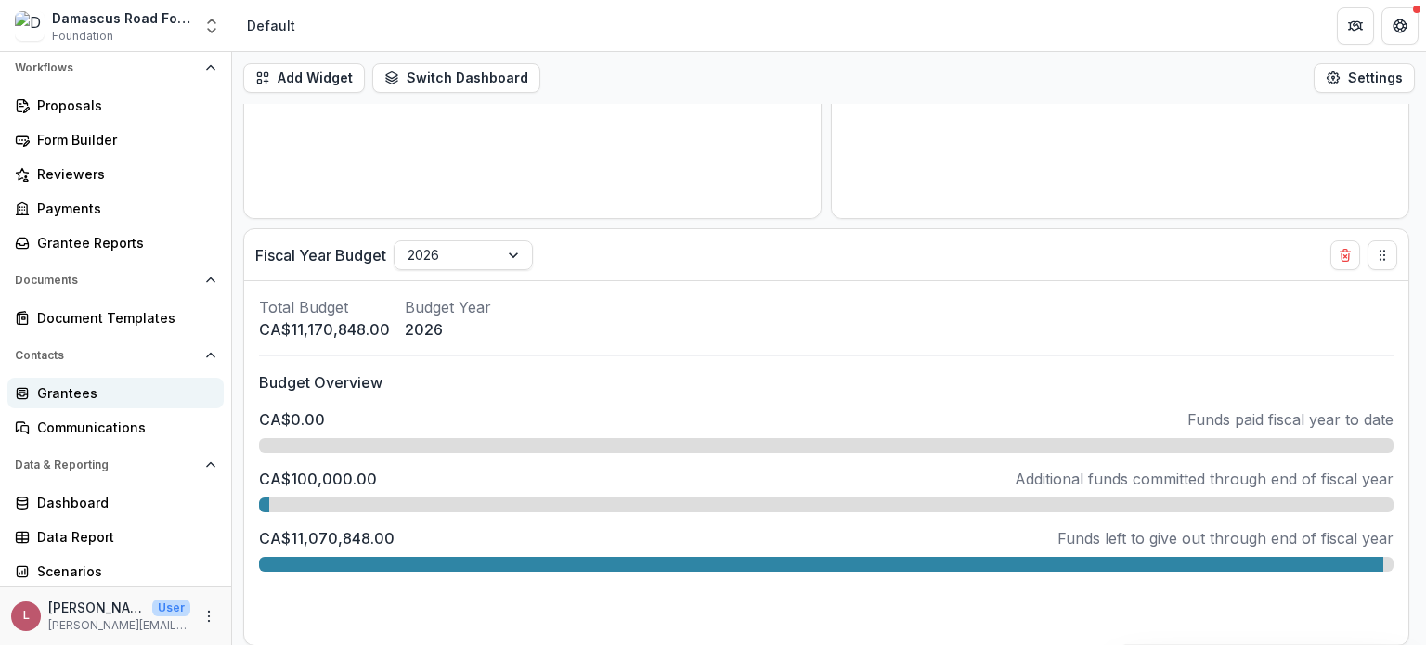
click at [97, 400] on div "Grantees" at bounding box center [123, 392] width 172 height 19
